Goal: Communication & Community: Connect with others

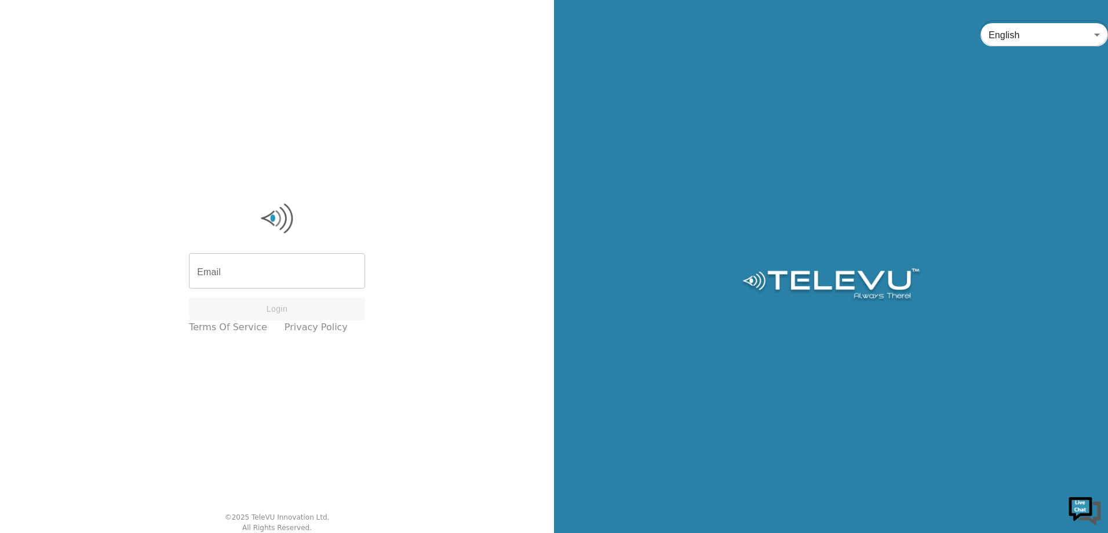
click at [308, 263] on input "Email" at bounding box center [277, 272] width 176 height 32
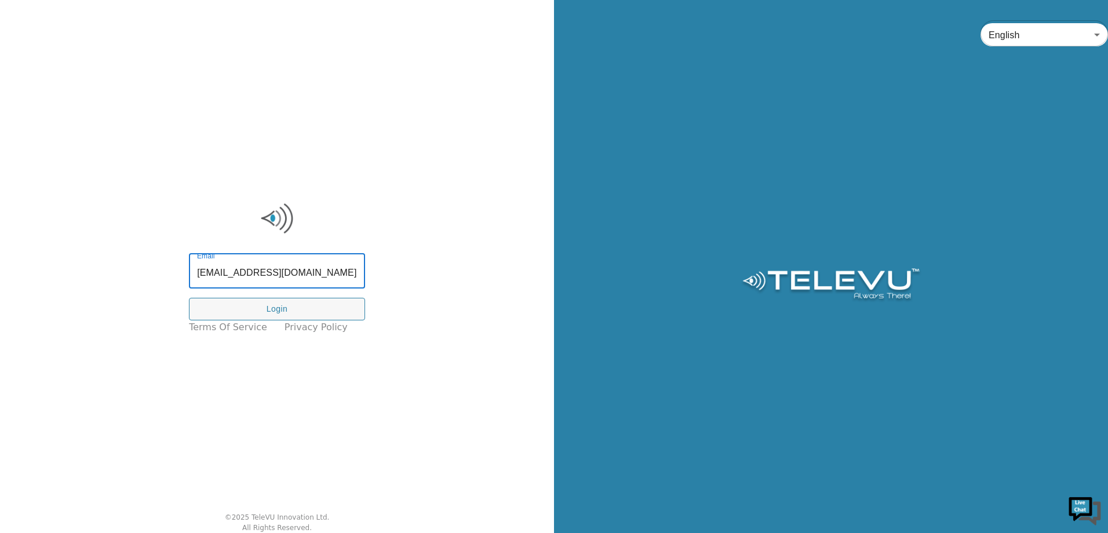
type input "[EMAIL_ADDRESS][DOMAIN_NAME]"
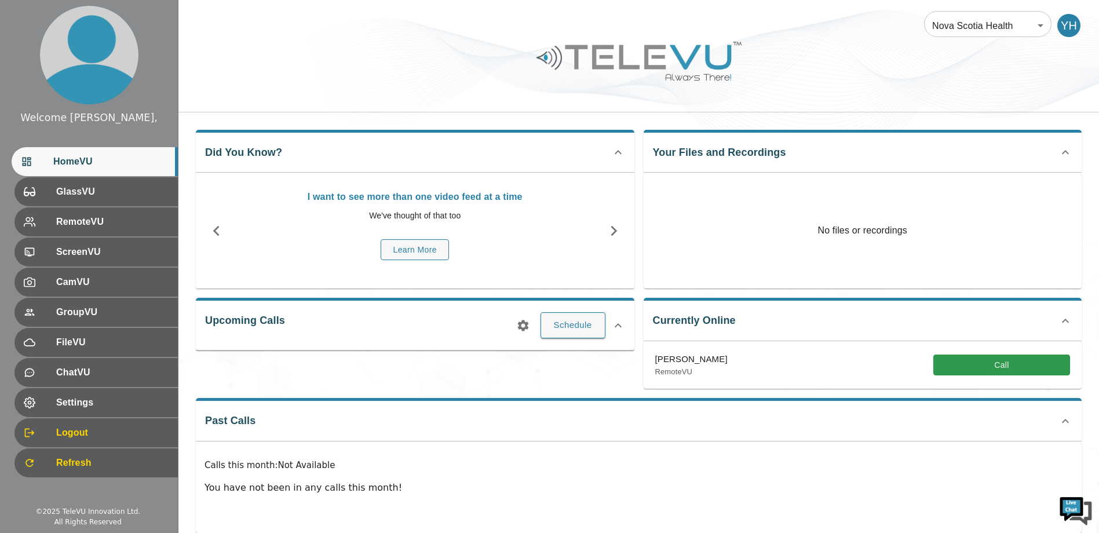
scroll to position [17, 0]
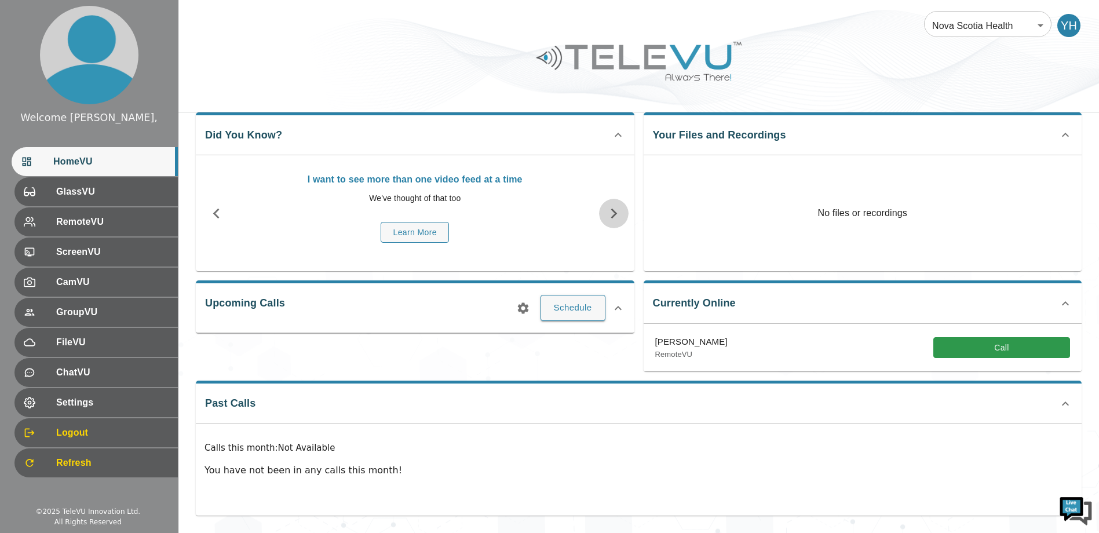
click at [618, 216] on icon "button" at bounding box center [614, 213] width 20 height 20
drag, startPoint x: 862, startPoint y: 63, endPoint x: 870, endPoint y: 88, distance: 25.7
click at [862, 63] on div at bounding box center [639, 69] width 921 height 65
click at [1076, 515] on img at bounding box center [1076, 510] width 35 height 35
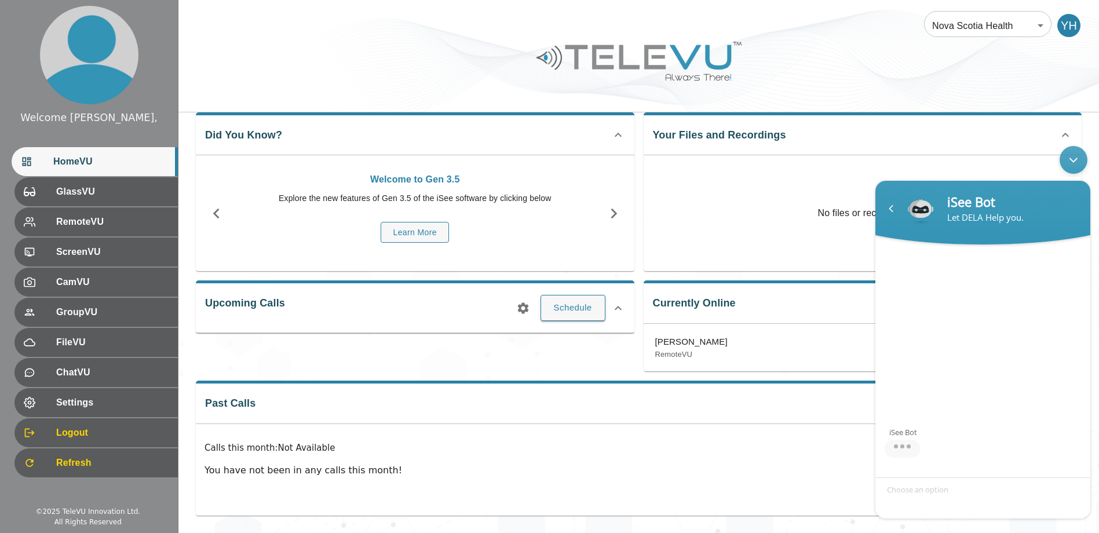
click at [1071, 149] on div "Minimize live chat window" at bounding box center [1074, 160] width 28 height 28
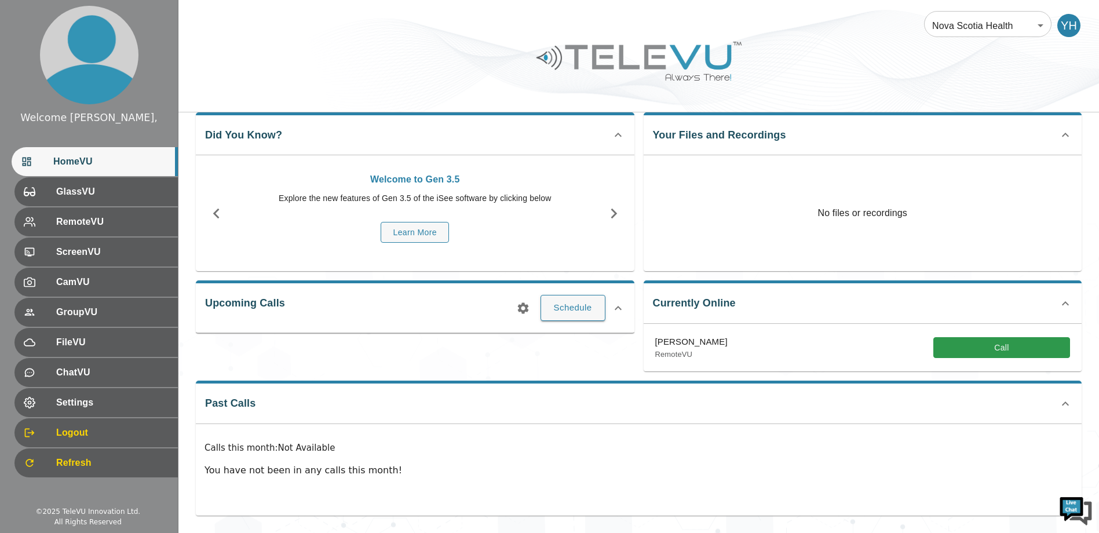
click at [795, 307] on div "Currently Online Farbod Abolhassani RemoteVU Call" at bounding box center [863, 326] width 439 height 91
click at [1057, 25] on div "Nova Scotia Health 208 ​ YH" at bounding box center [639, 18] width 921 height 37
click at [1064, 24] on div "YH" at bounding box center [1069, 25] width 23 height 23
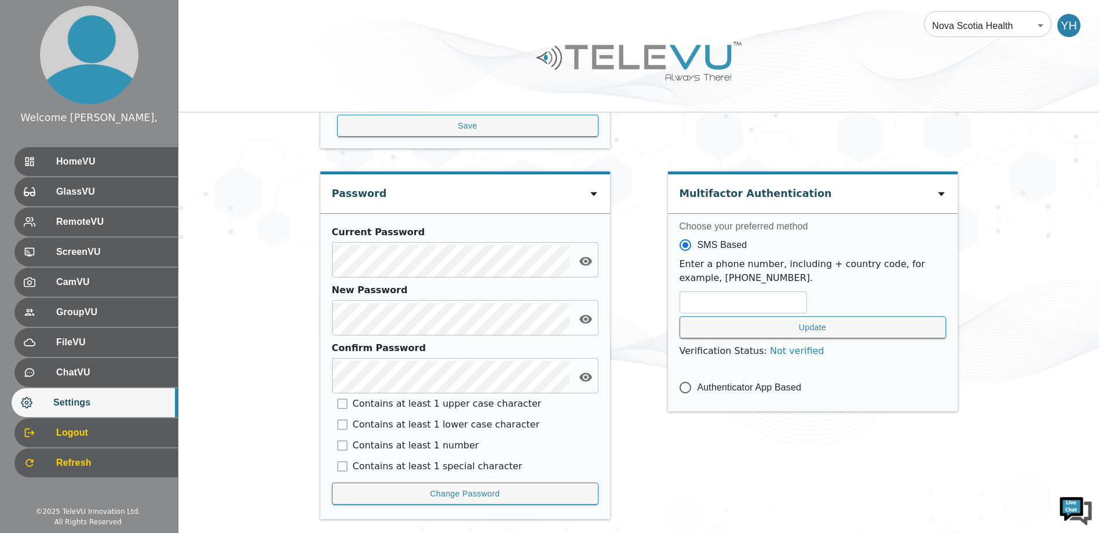
scroll to position [494, 0]
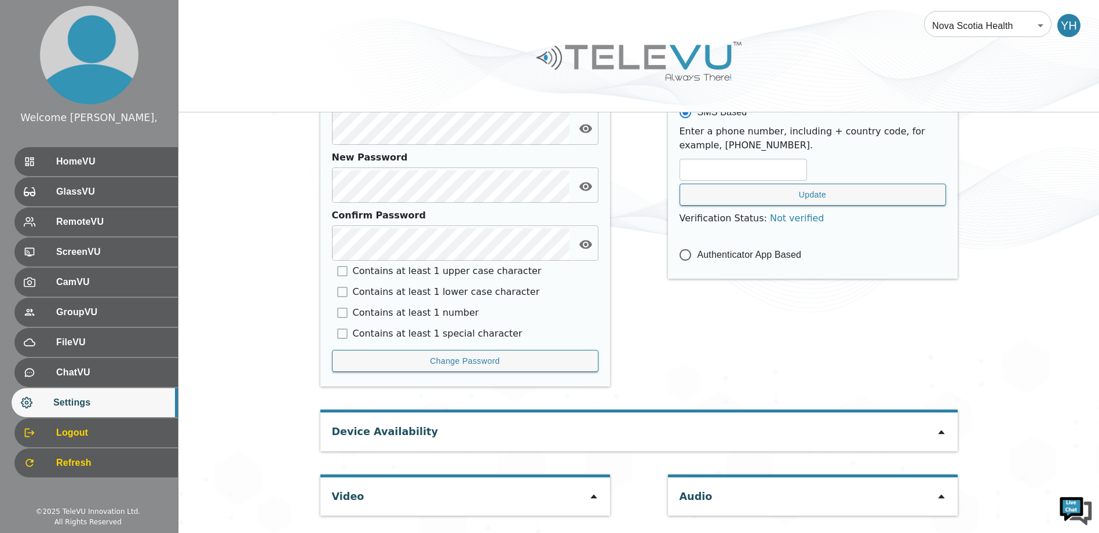
click at [520, 426] on div "Device Availability" at bounding box center [640, 432] width 638 height 38
click at [939, 431] on icon at bounding box center [941, 432] width 9 height 9
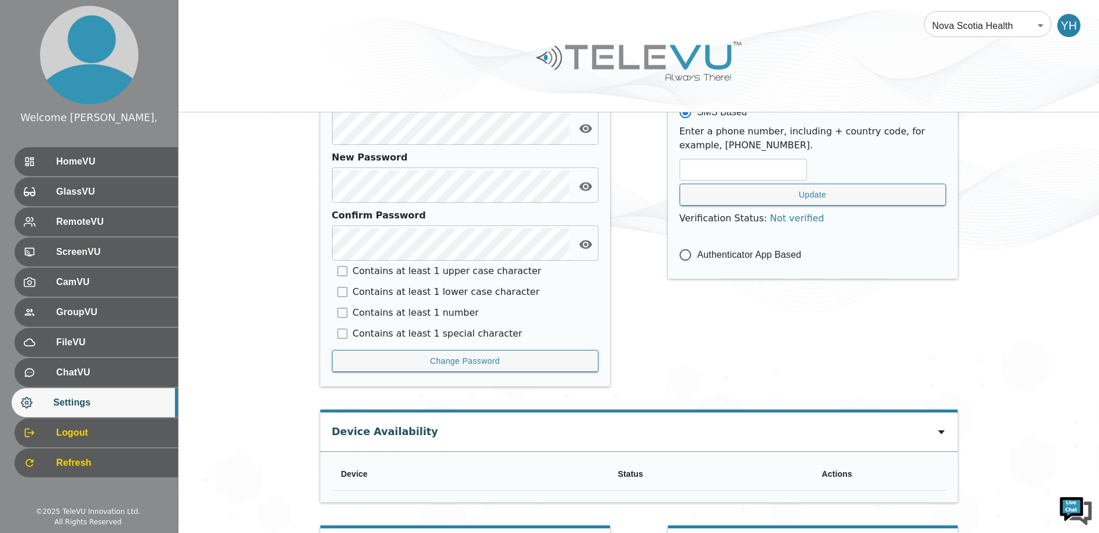
scroll to position [545, 0]
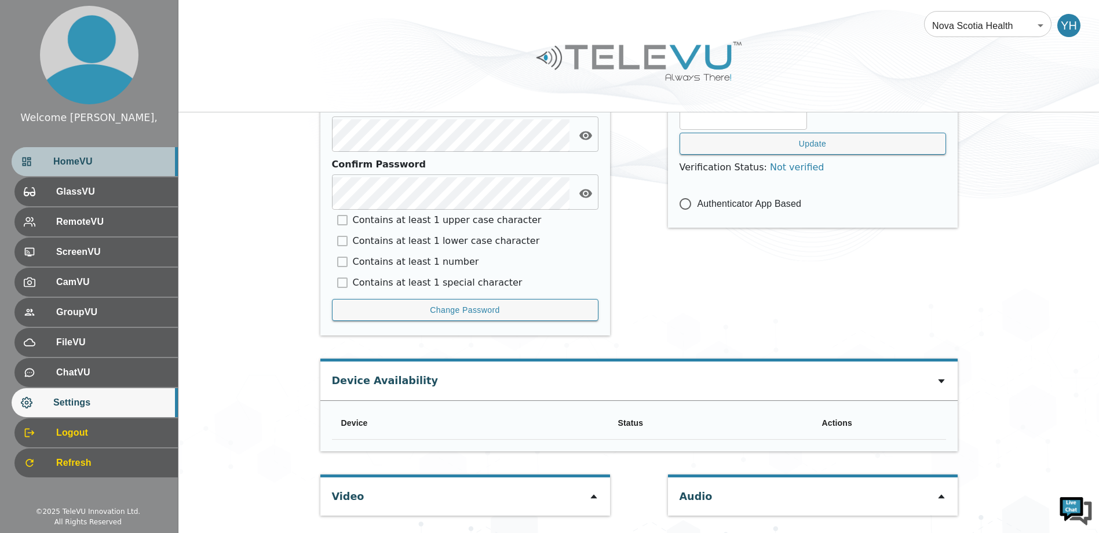
click at [107, 155] on span "HomeVU" at bounding box center [110, 162] width 115 height 14
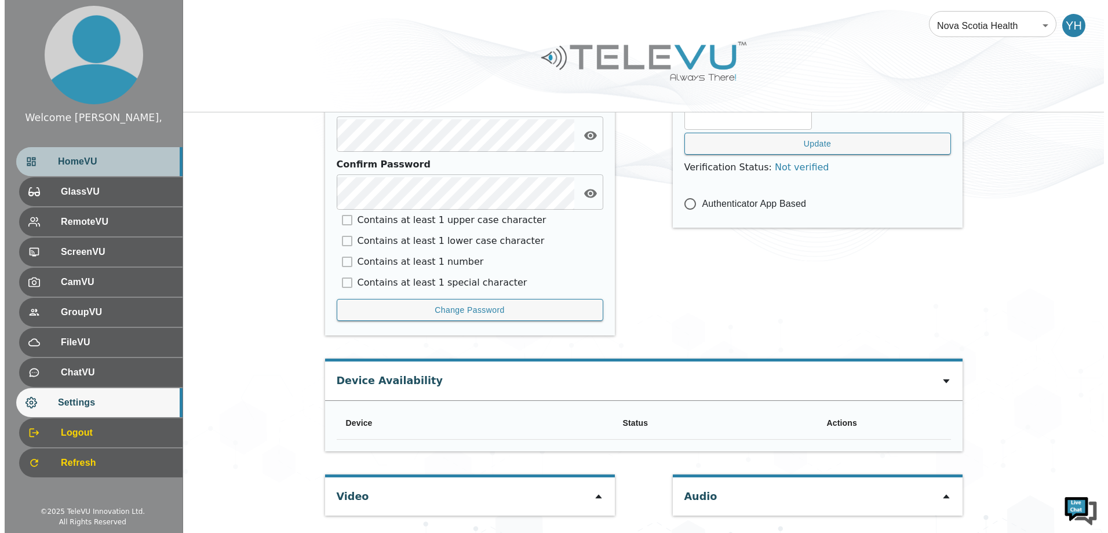
scroll to position [17, 0]
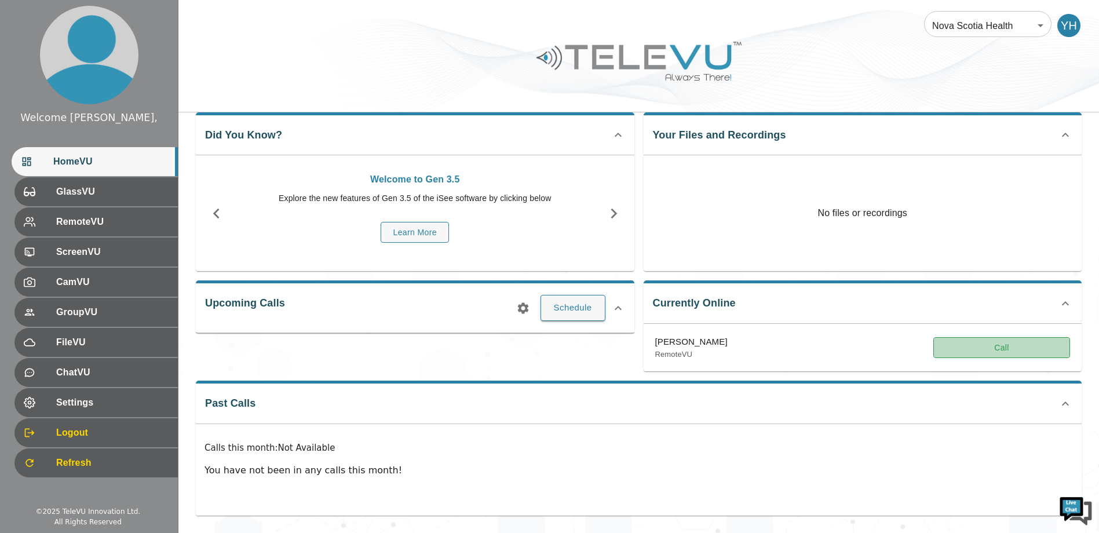
click at [966, 346] on button "Call" at bounding box center [1002, 347] width 137 height 21
click at [975, 355] on button "Call" at bounding box center [1002, 347] width 137 height 21
click at [569, 309] on button "Schedule" at bounding box center [573, 308] width 65 height 26
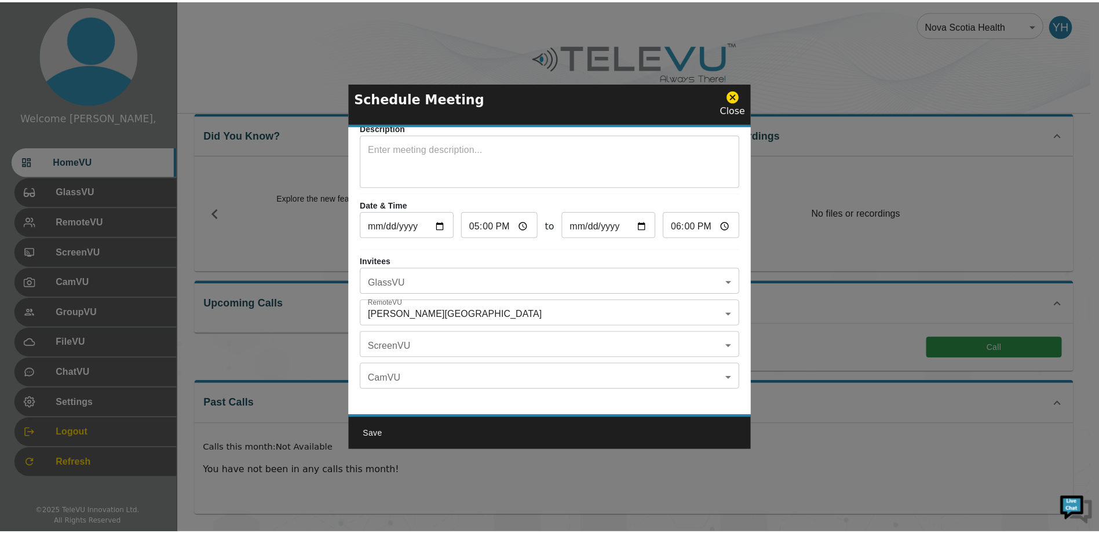
scroll to position [64, 0]
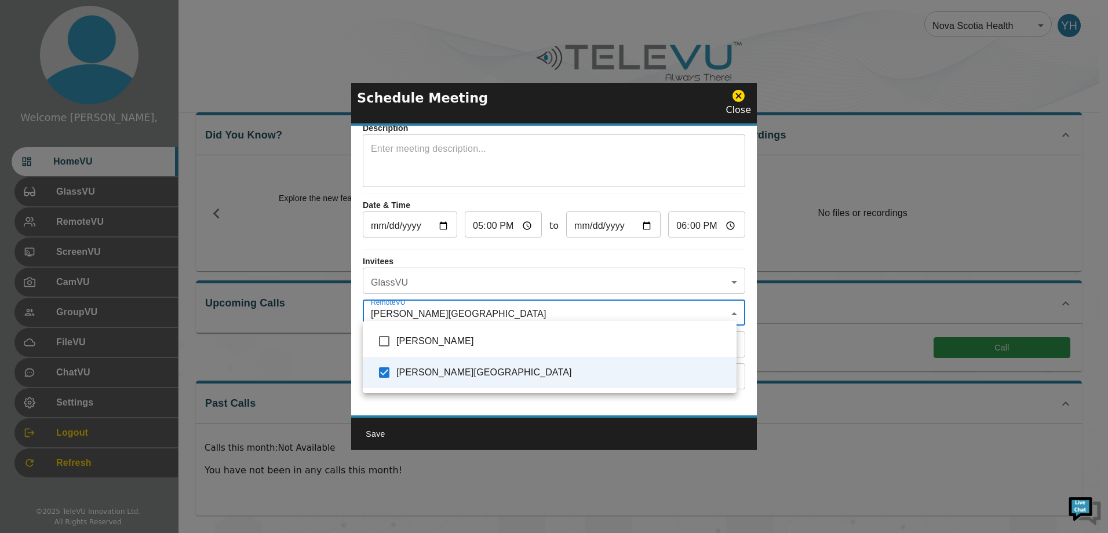
click at [454, 297] on body "Welcome Yassin, HomeVU GlassVU RemoteVU ScreenVU CamVU GroupVU FileVU ChatVU Se…" at bounding box center [554, 258] width 1108 height 551
click at [454, 297] on div at bounding box center [554, 266] width 1108 height 533
click at [454, 297] on body "Welcome Yassin, HomeVU GlassVU RemoteVU ScreenVU CamVU GroupVU FileVU ChatVU Se…" at bounding box center [554, 258] width 1108 height 551
click at [530, 315] on div at bounding box center [554, 266] width 1108 height 533
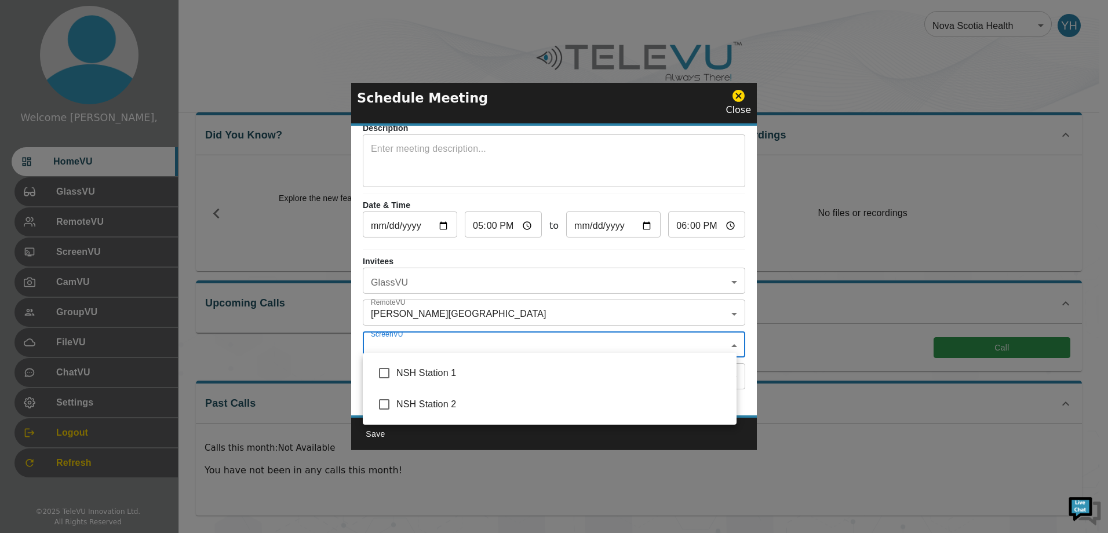
click at [478, 333] on body "Welcome Yassin, HomeVU GlassVU RemoteVU ScreenVU CamVU GroupVU FileVU ChatVU Se…" at bounding box center [554, 258] width 1108 height 551
click at [478, 333] on div at bounding box center [554, 266] width 1108 height 533
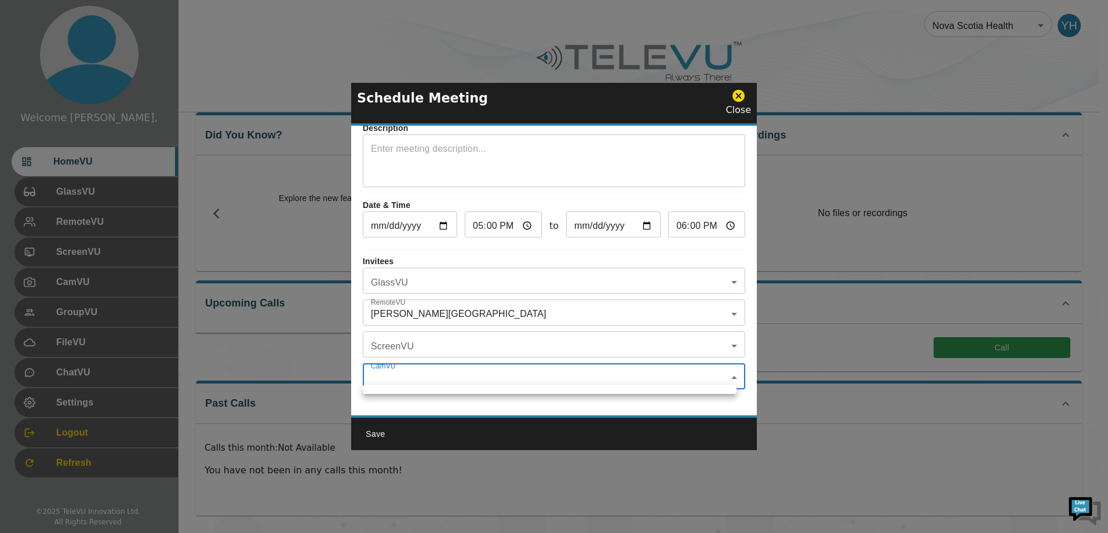
click at [553, 373] on body "Welcome Yassin, HomeVU GlassVU RemoteVU ScreenVU CamVU GroupVU FileVU ChatVU Se…" at bounding box center [554, 258] width 1108 height 551
click at [606, 270] on div at bounding box center [554, 266] width 1108 height 533
click at [578, 274] on body "Welcome Yassin, HomeVU GlassVU RemoteVU ScreenVU CamVU GroupVU FileVU ChatVU Se…" at bounding box center [554, 258] width 1108 height 551
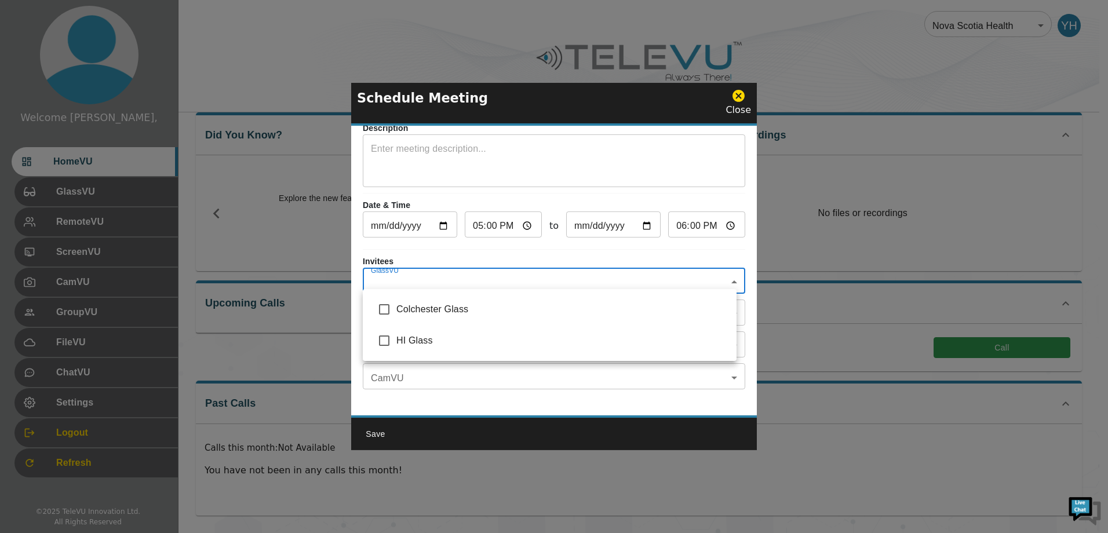
click at [545, 283] on div at bounding box center [554, 266] width 1108 height 533
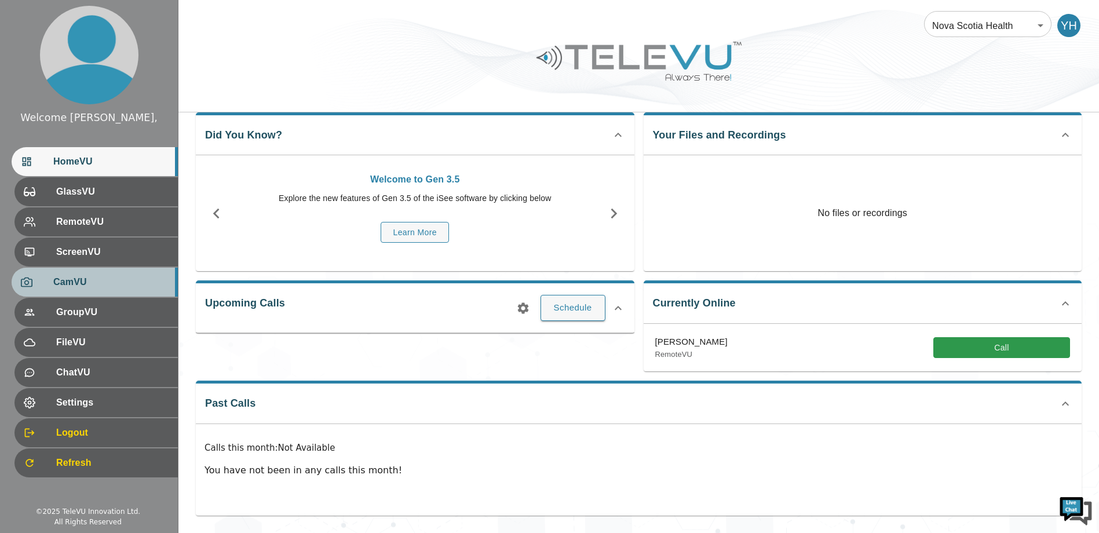
click at [140, 280] on span "CamVU" at bounding box center [110, 282] width 115 height 14
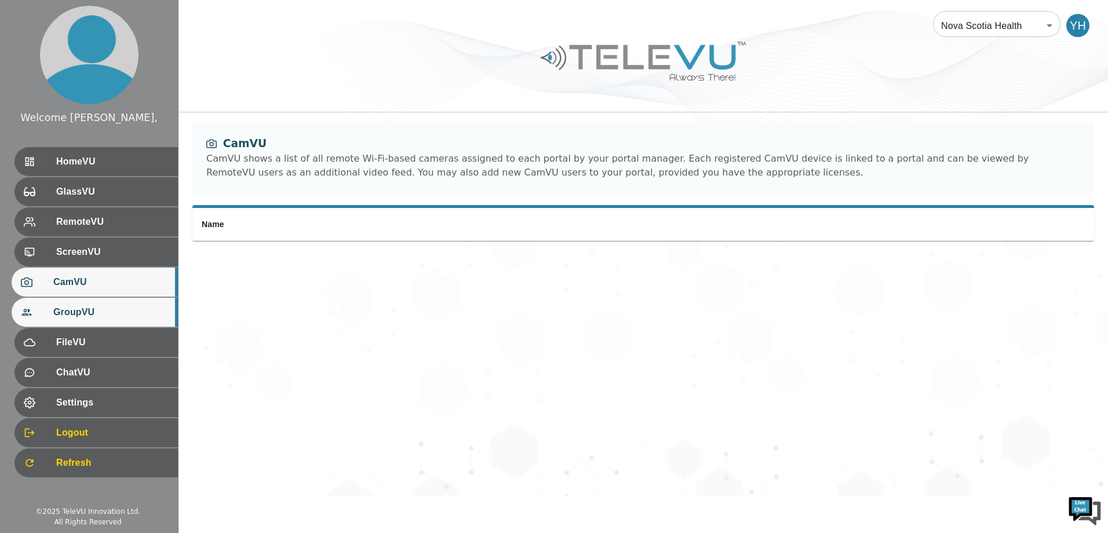
click at [130, 317] on span "GroupVU" at bounding box center [110, 312] width 115 height 14
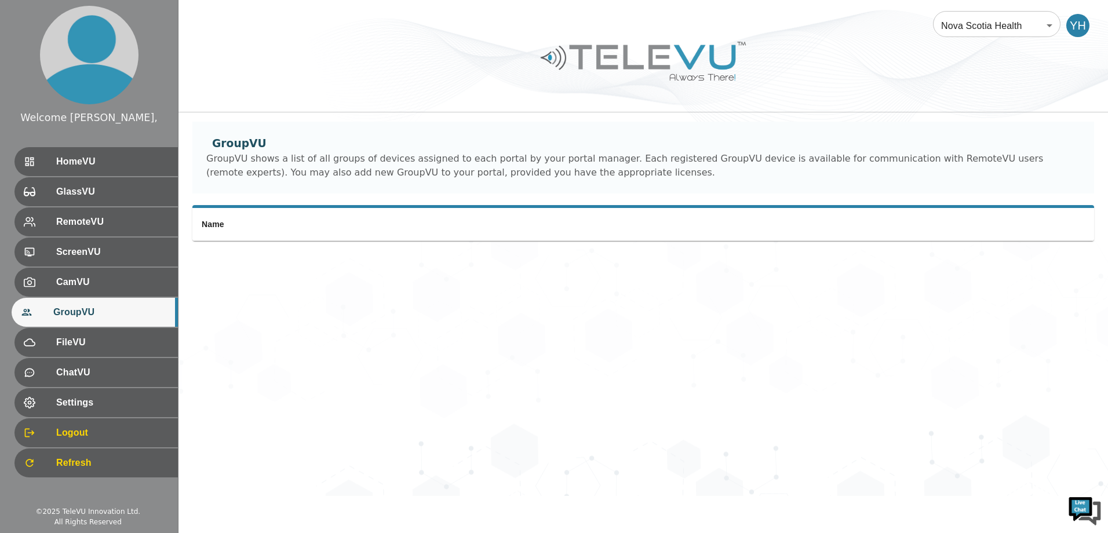
click at [1062, 17] on div "Nova Scotia Health 208 ​ YH" at bounding box center [644, 18] width 930 height 37
click at [1051, 21] on body "Welcome Yassin, HomeVU GlassVU RemoteVU ScreenVU CamVU GroupVU FileVU ChatVU Se…" at bounding box center [554, 248] width 1108 height 496
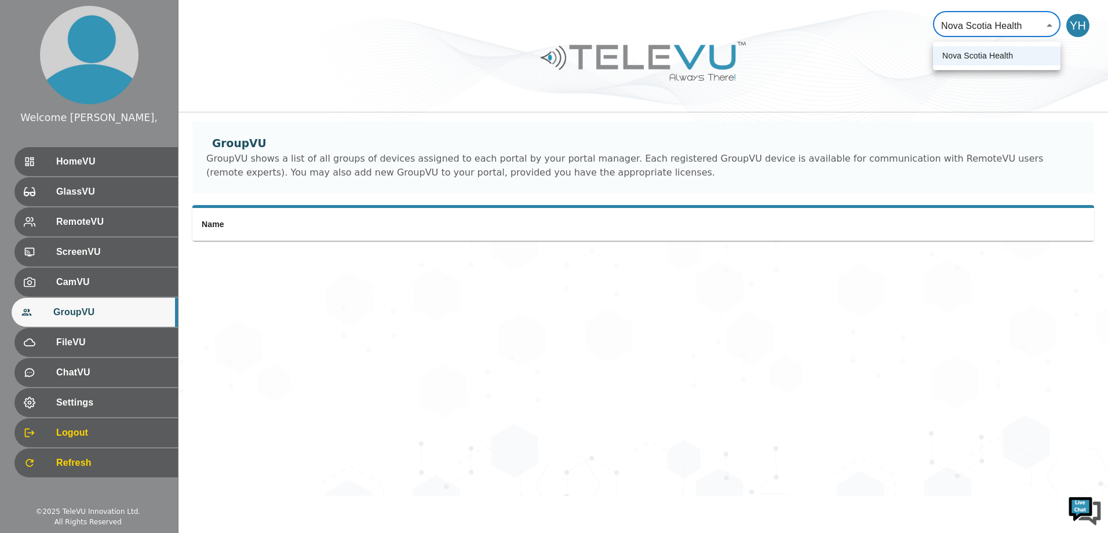
click at [1083, 39] on div at bounding box center [554, 266] width 1108 height 533
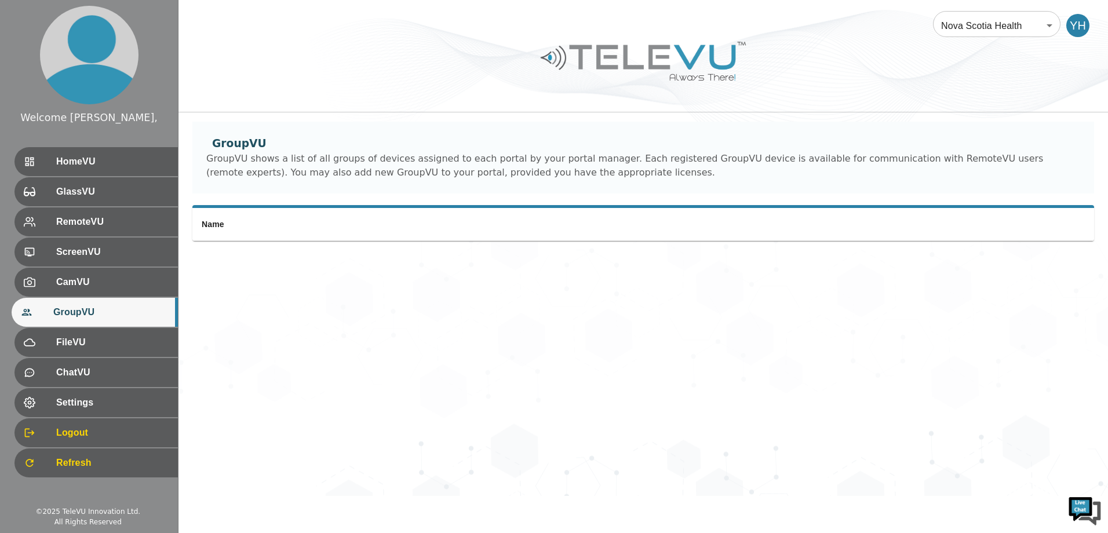
click at [1079, 29] on div "YH" at bounding box center [1077, 25] width 23 height 23
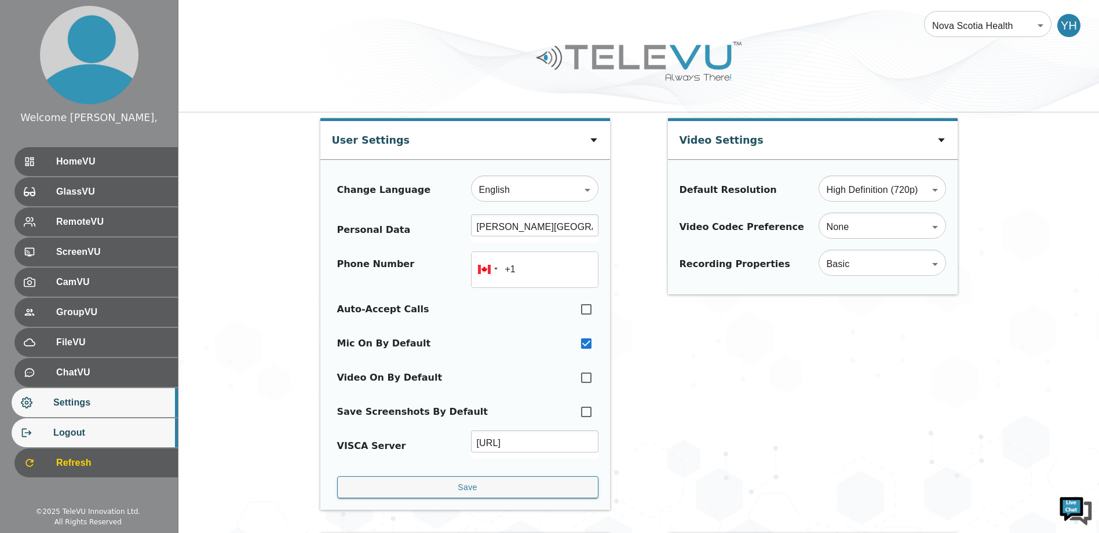
click at [163, 430] on span "Logout" at bounding box center [110, 433] width 115 height 14
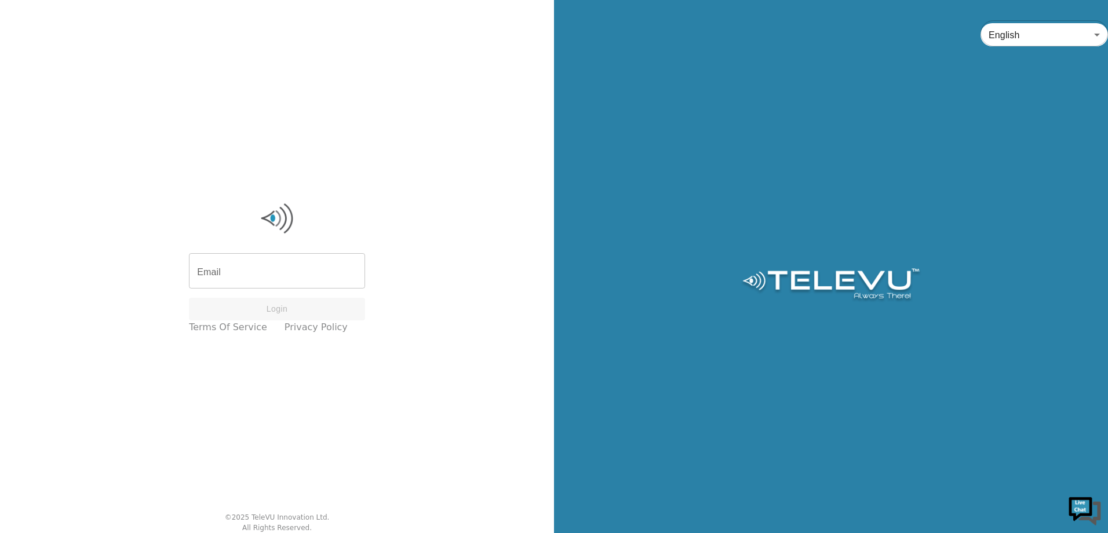
click at [248, 267] on input "Email" at bounding box center [277, 272] width 176 height 32
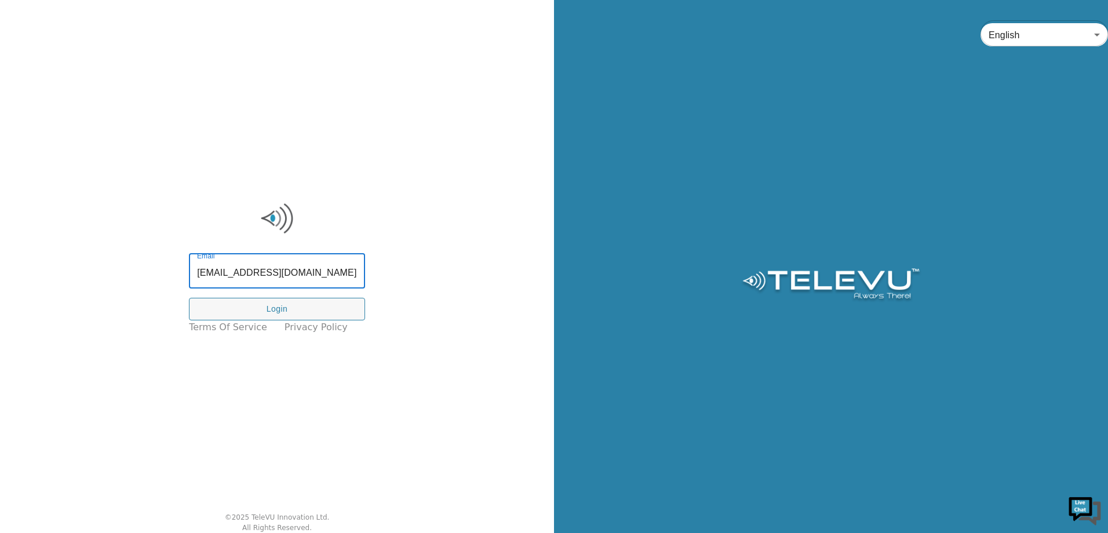
type input "hossam.yassin@nshealth.ca"
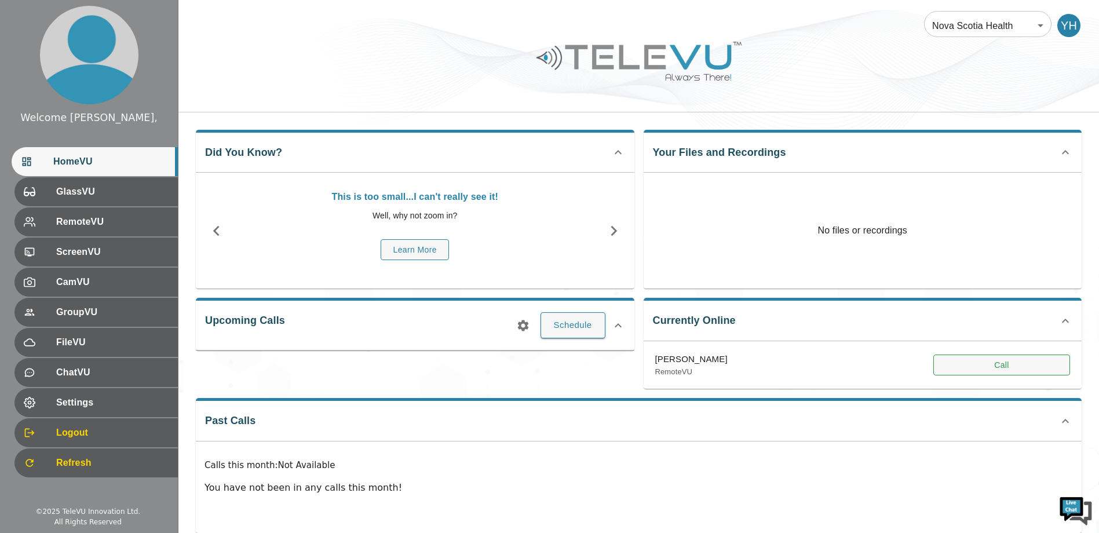
click at [978, 360] on button "Call" at bounding box center [1002, 365] width 137 height 21
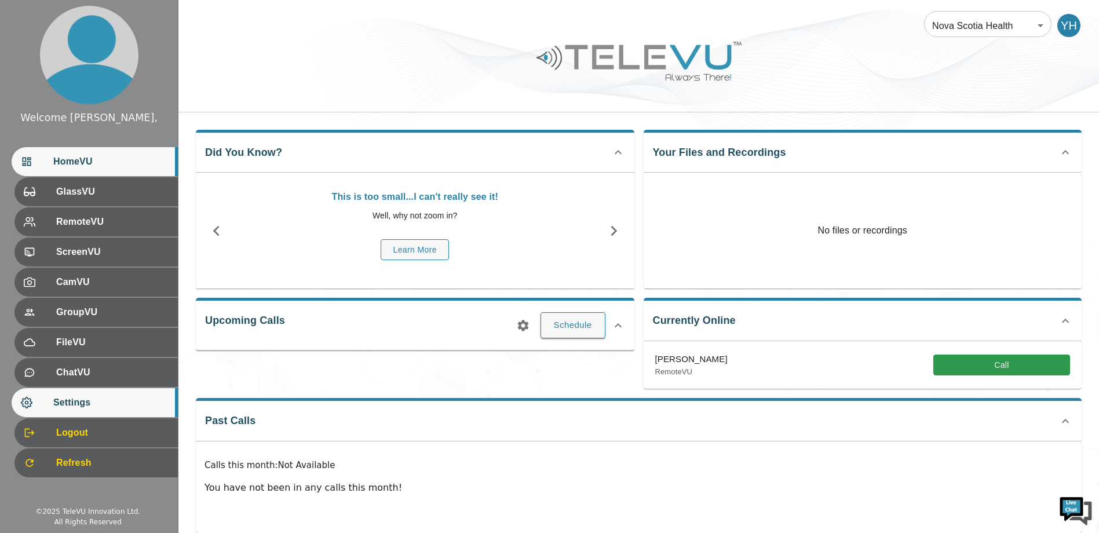
click at [123, 399] on span "Settings" at bounding box center [110, 403] width 115 height 14
